Goal: Task Accomplishment & Management: Manage account settings

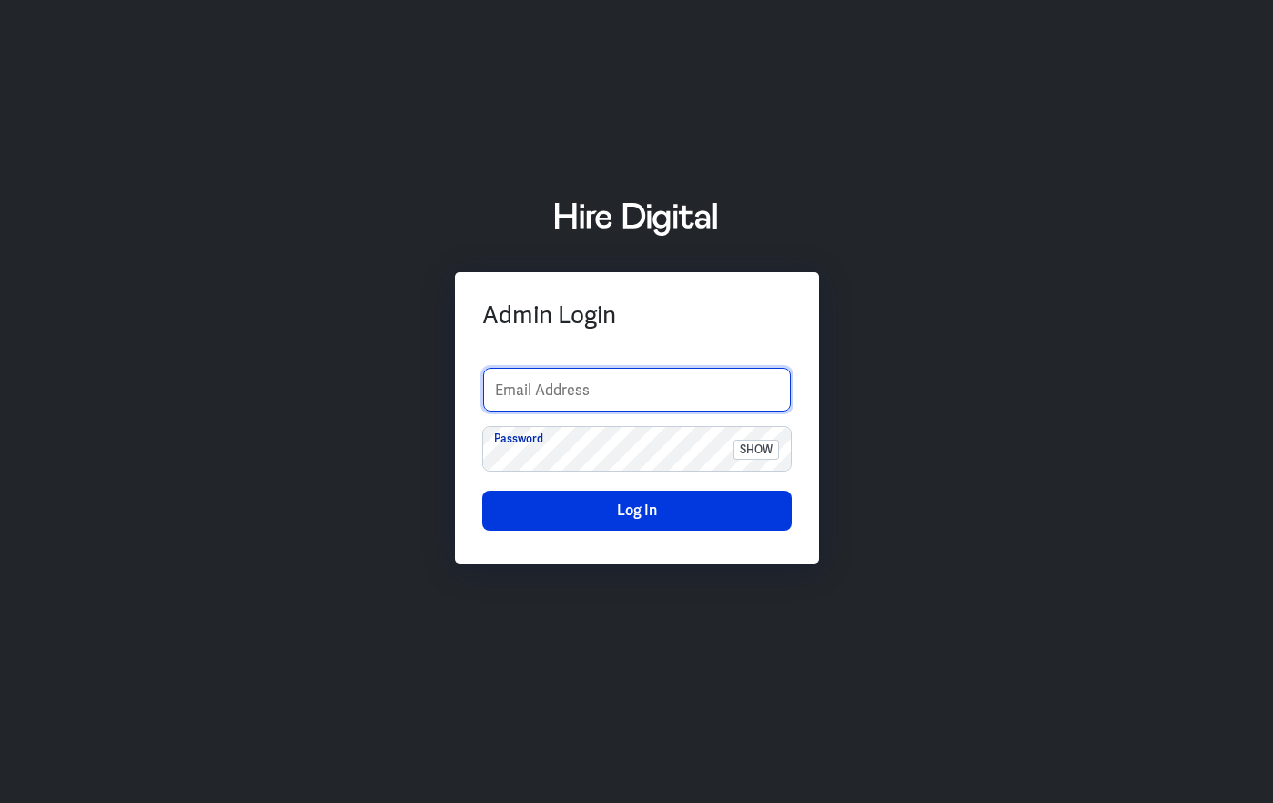
type input "crish.agay@hiredigital.com"
click at [555, 377] on input "crish.agay@hiredigital.com" at bounding box center [637, 390] width 308 height 44
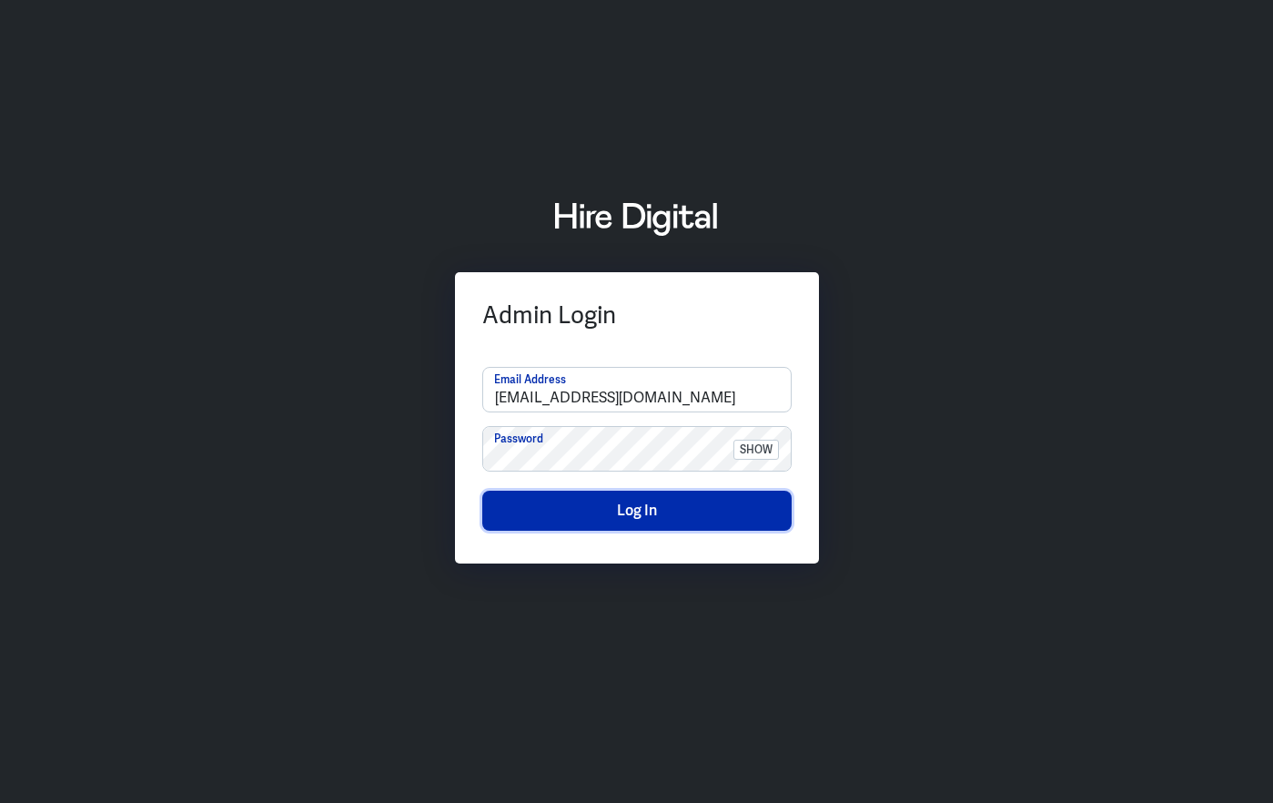
click at [554, 506] on button "Log In" at bounding box center [636, 511] width 309 height 40
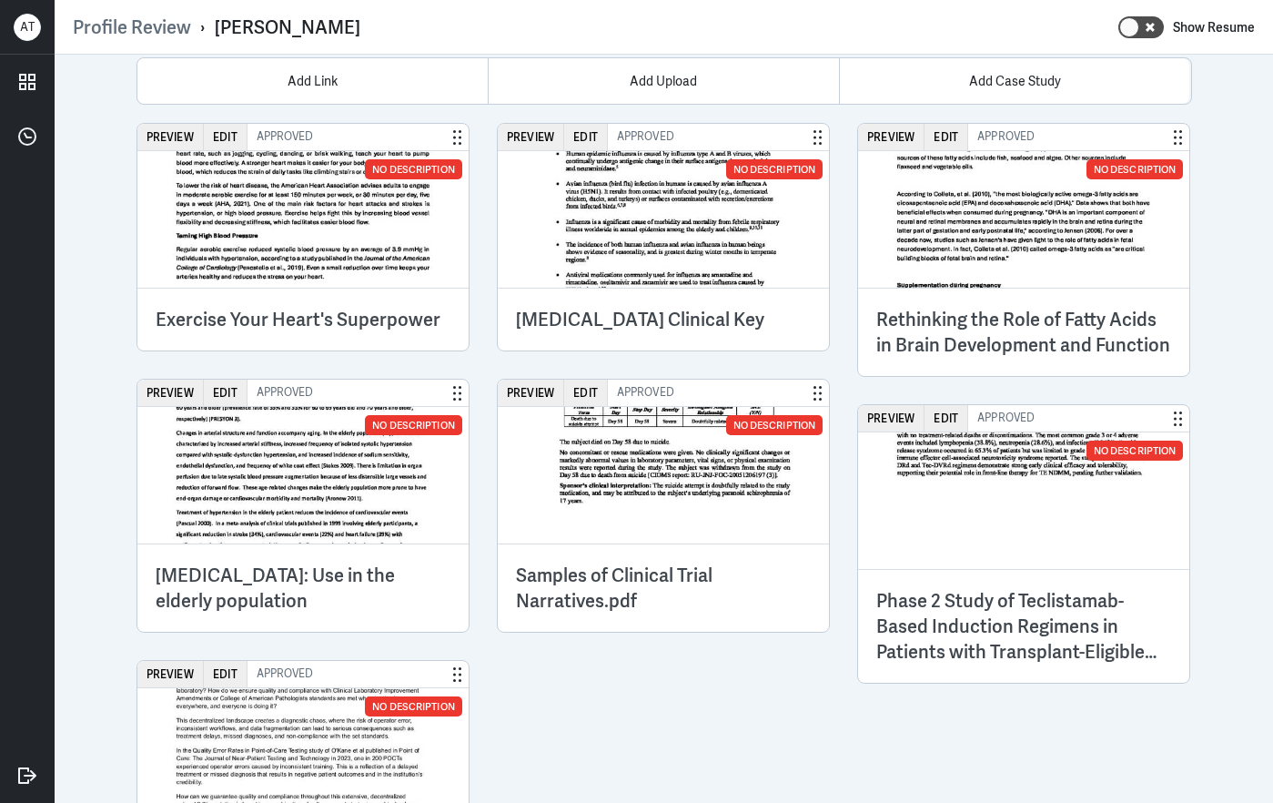
scroll to position [3041, 0]
